Goal: Register for event/course

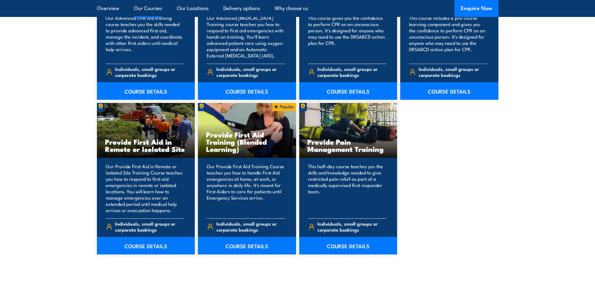
scroll to position [878, 0]
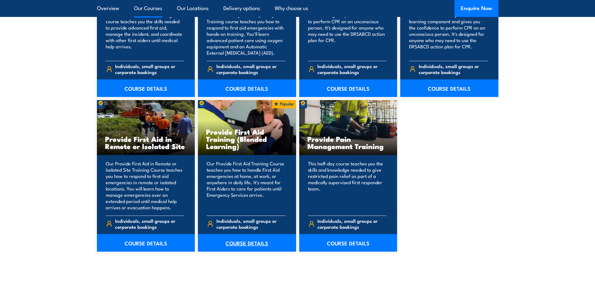
click at [242, 242] on link "COURSE DETAILS" at bounding box center [247, 243] width 98 height 18
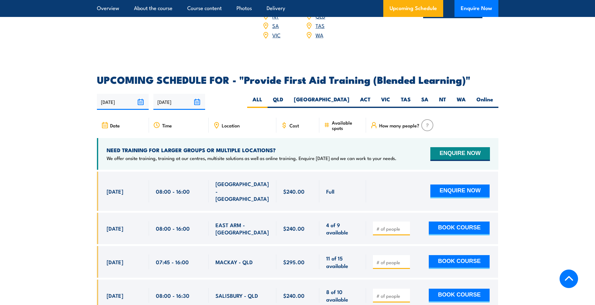
scroll to position [1160, 0]
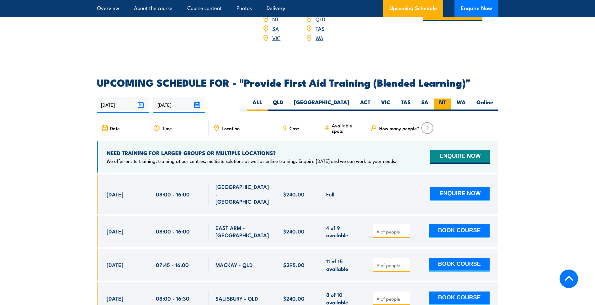
click at [438, 107] on label "NT" at bounding box center [443, 104] width 18 height 12
click at [446, 103] on input "NT" at bounding box center [448, 100] width 4 height 4
radio input "true"
